Goal: Information Seeking & Learning: Learn about a topic

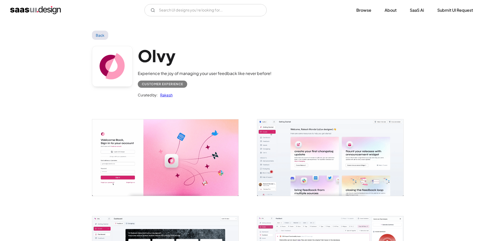
scroll to position [102, 0]
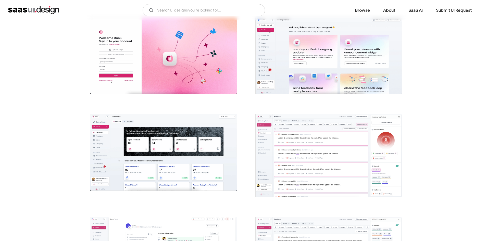
click at [297, 136] on img "open lightbox" at bounding box center [328, 155] width 146 height 82
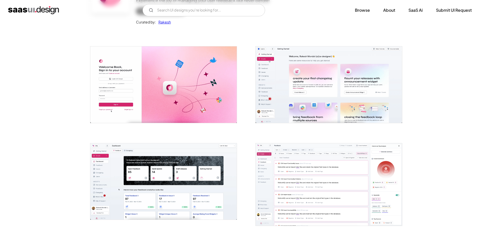
scroll to position [0, 0]
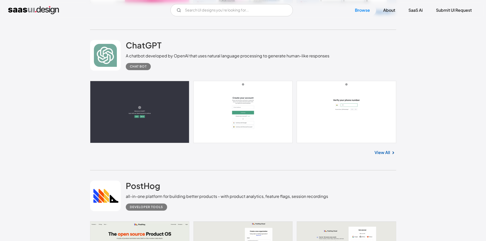
scroll to position [408, 0]
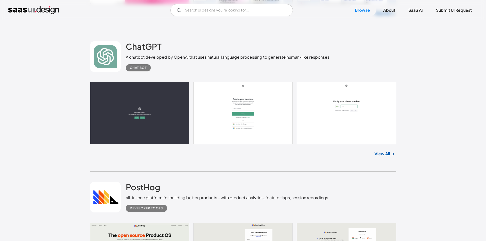
click at [336, 121] on link at bounding box center [243, 113] width 306 height 62
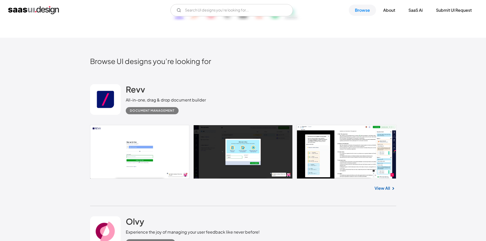
scroll to position [102, 0]
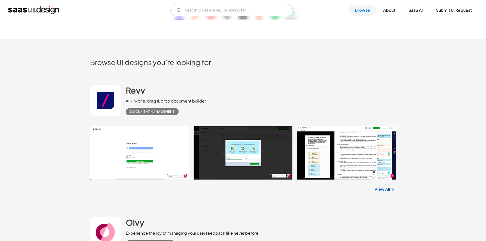
click at [144, 112] on div "Document Management" at bounding box center [152, 112] width 45 height 6
click at [207, 116] on div "Revv All-in-one, drag & drop document builder Document Management" at bounding box center [243, 100] width 306 height 51
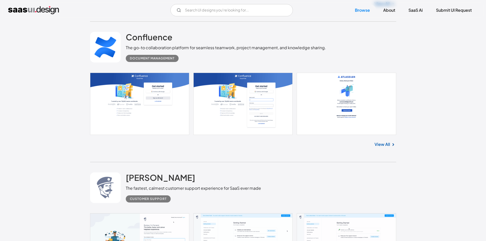
scroll to position [535, 0]
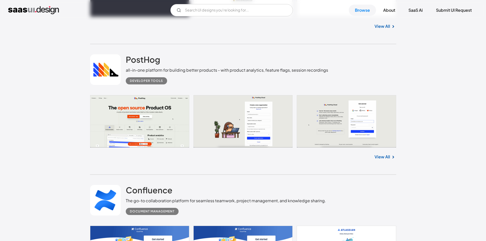
click at [212, 121] on link at bounding box center [243, 121] width 306 height 52
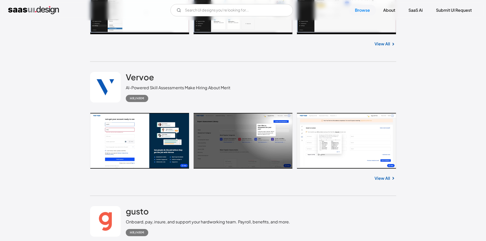
scroll to position [1059, 0]
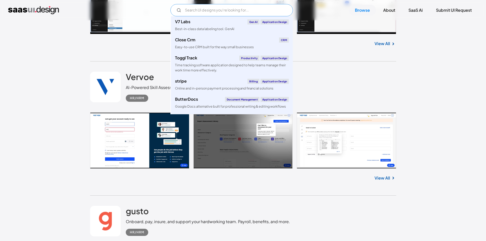
click at [226, 11] on input "Email Form" at bounding box center [231, 10] width 122 height 12
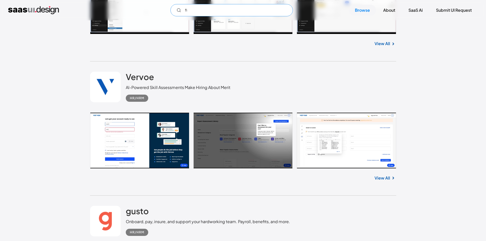
type input "f"
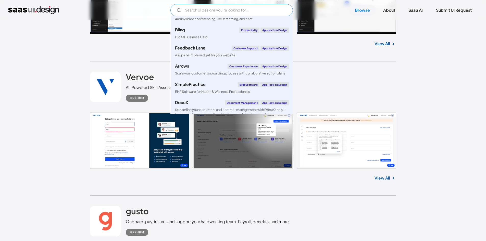
scroll to position [165, 0]
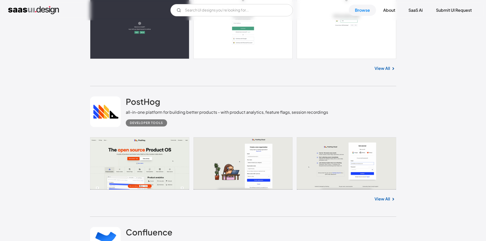
scroll to position [502, 0]
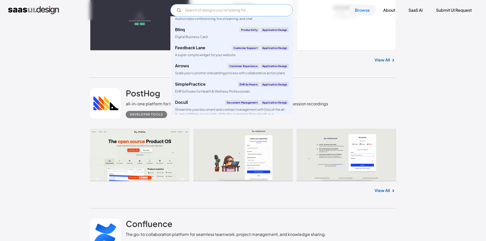
click at [247, 14] on input "Email Form" at bounding box center [231, 10] width 122 height 12
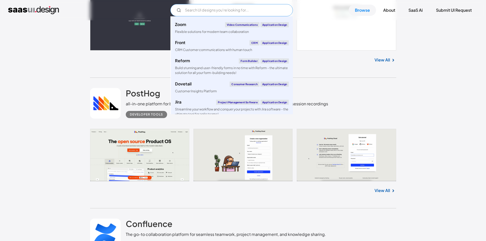
scroll to position [982, 0]
click at [251, 64] on div "Form Builder" at bounding box center [249, 61] width 20 height 5
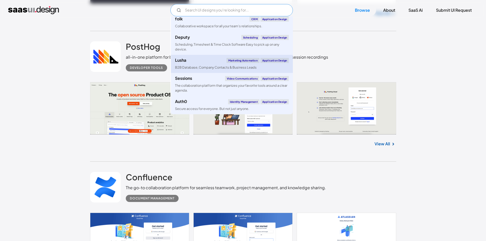
scroll to position [549, 0]
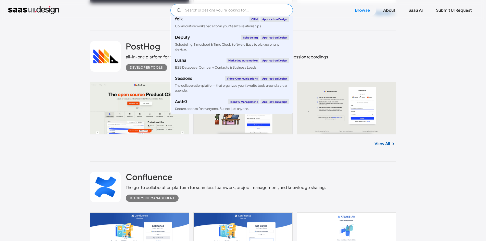
click at [214, 11] on input "Email Form" at bounding box center [231, 10] width 122 height 12
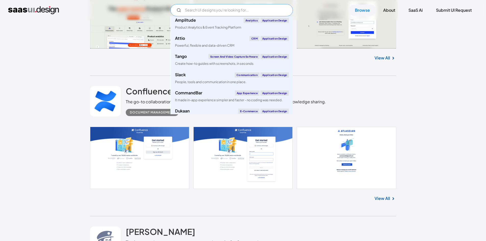
scroll to position [1818, 0]
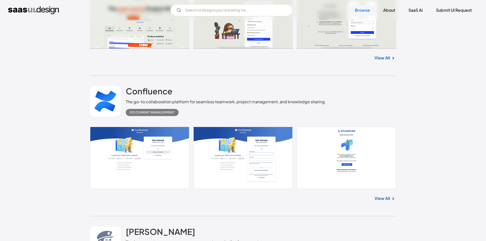
click at [373, 90] on div "Confluence The go-to collaboration platform for seamless teamwork, project mana…" at bounding box center [243, 101] width 306 height 51
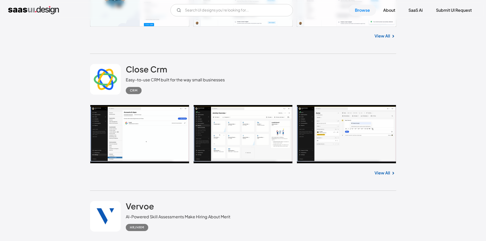
scroll to position [943, 0]
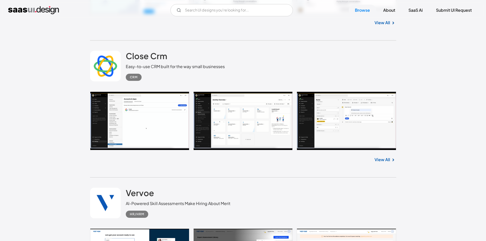
click at [344, 122] on link at bounding box center [243, 121] width 306 height 59
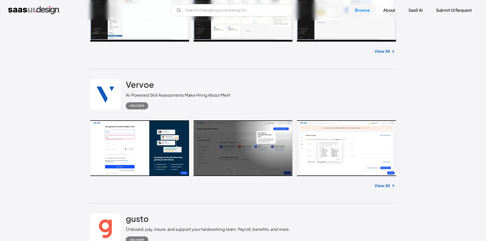
scroll to position [1079, 0]
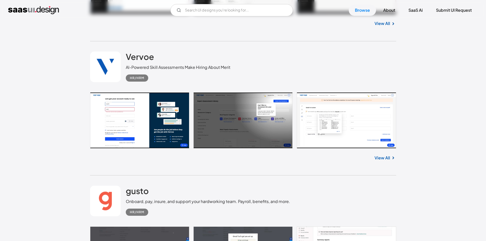
click at [382, 132] on link at bounding box center [243, 120] width 306 height 56
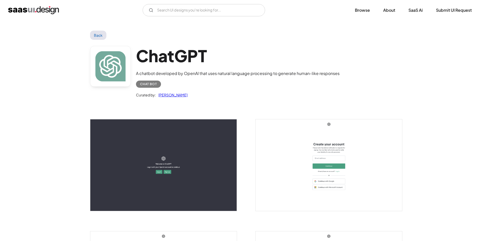
click at [145, 85] on div "Chat Bot" at bounding box center [148, 84] width 17 height 6
click at [96, 37] on link "Back" at bounding box center [98, 35] width 17 height 9
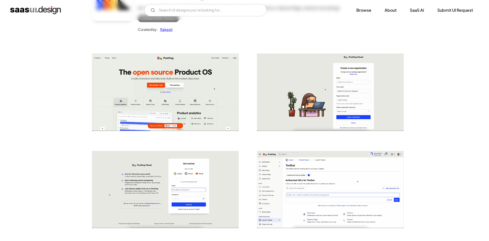
scroll to position [153, 0]
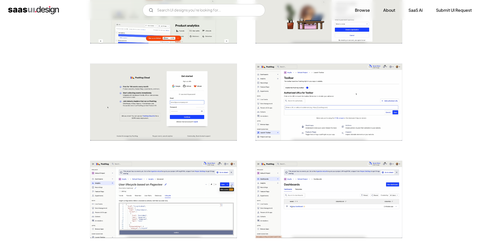
click at [327, 129] on img "open lightbox" at bounding box center [328, 102] width 146 height 77
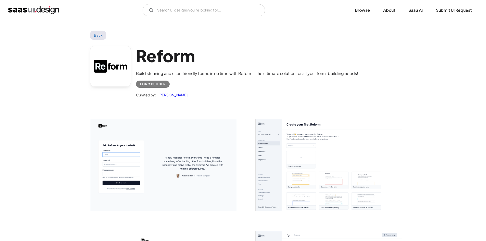
click at [299, 167] on img "open lightbox" at bounding box center [328, 165] width 146 height 92
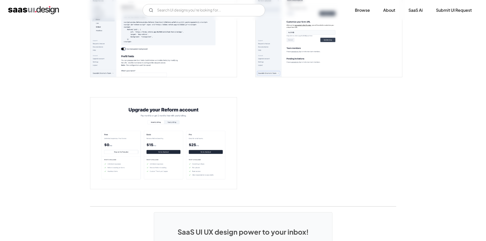
scroll to position [1161, 0]
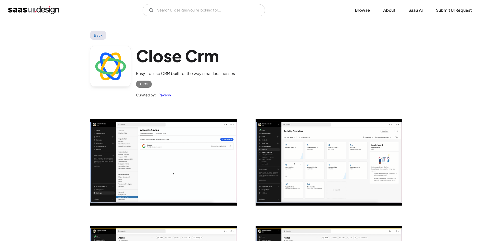
click at [334, 128] on img "open lightbox" at bounding box center [328, 162] width 146 height 86
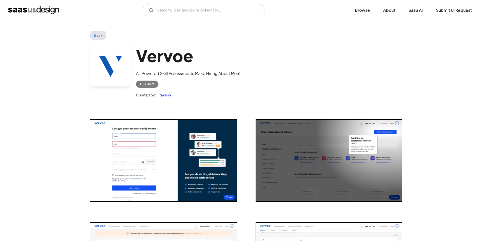
click at [381, 133] on img "open lightbox" at bounding box center [328, 160] width 146 height 82
